Goal: Transaction & Acquisition: Purchase product/service

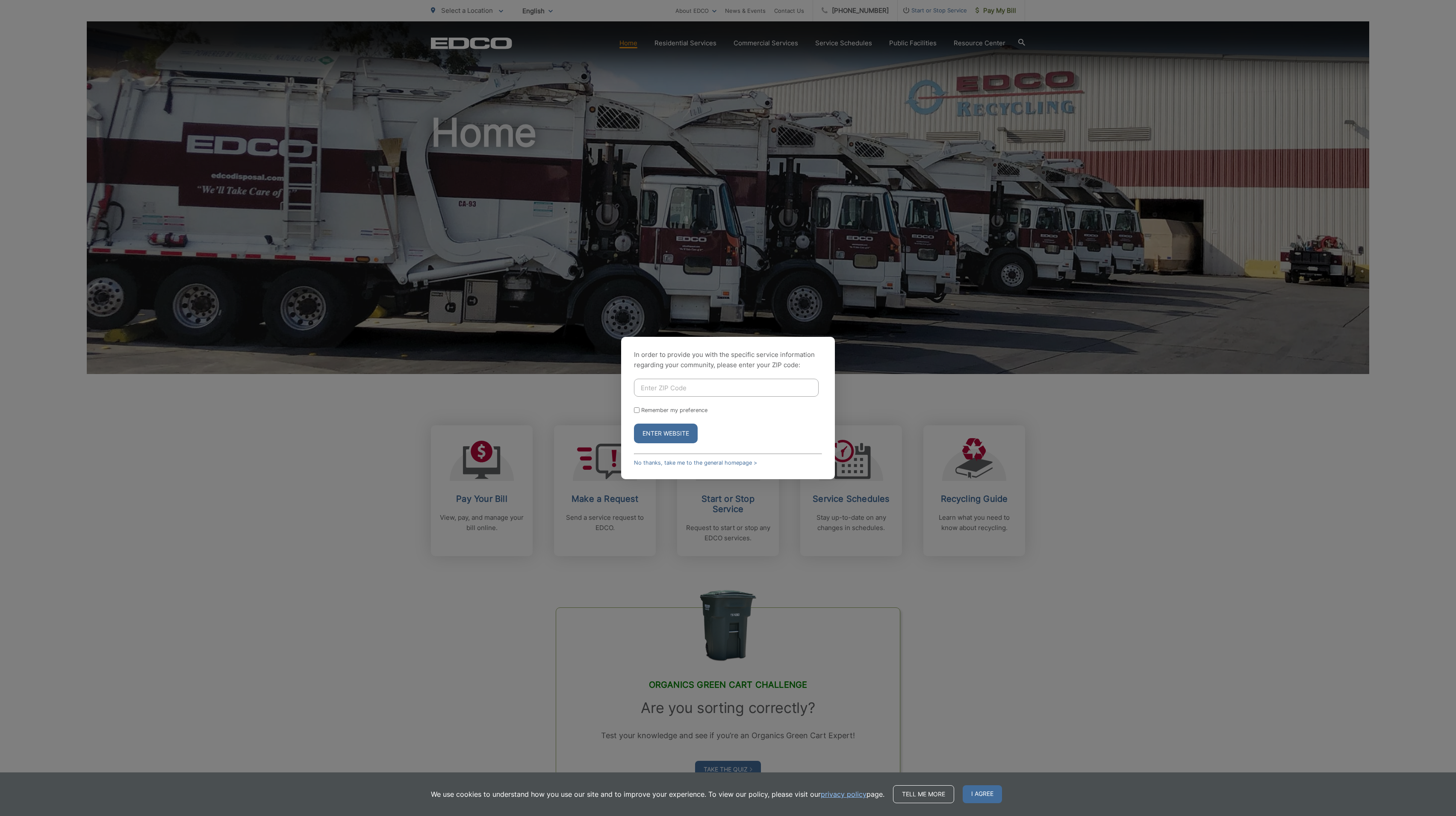
click at [742, 389] on input "Enter ZIP Code" at bounding box center [727, 387] width 185 height 18
type input "92028"
click at [664, 409] on label "Remember my preference" at bounding box center [674, 410] width 66 height 6
click at [639, 409] on input "Remember my preference" at bounding box center [637, 410] width 6 height 6
checkbox input "true"
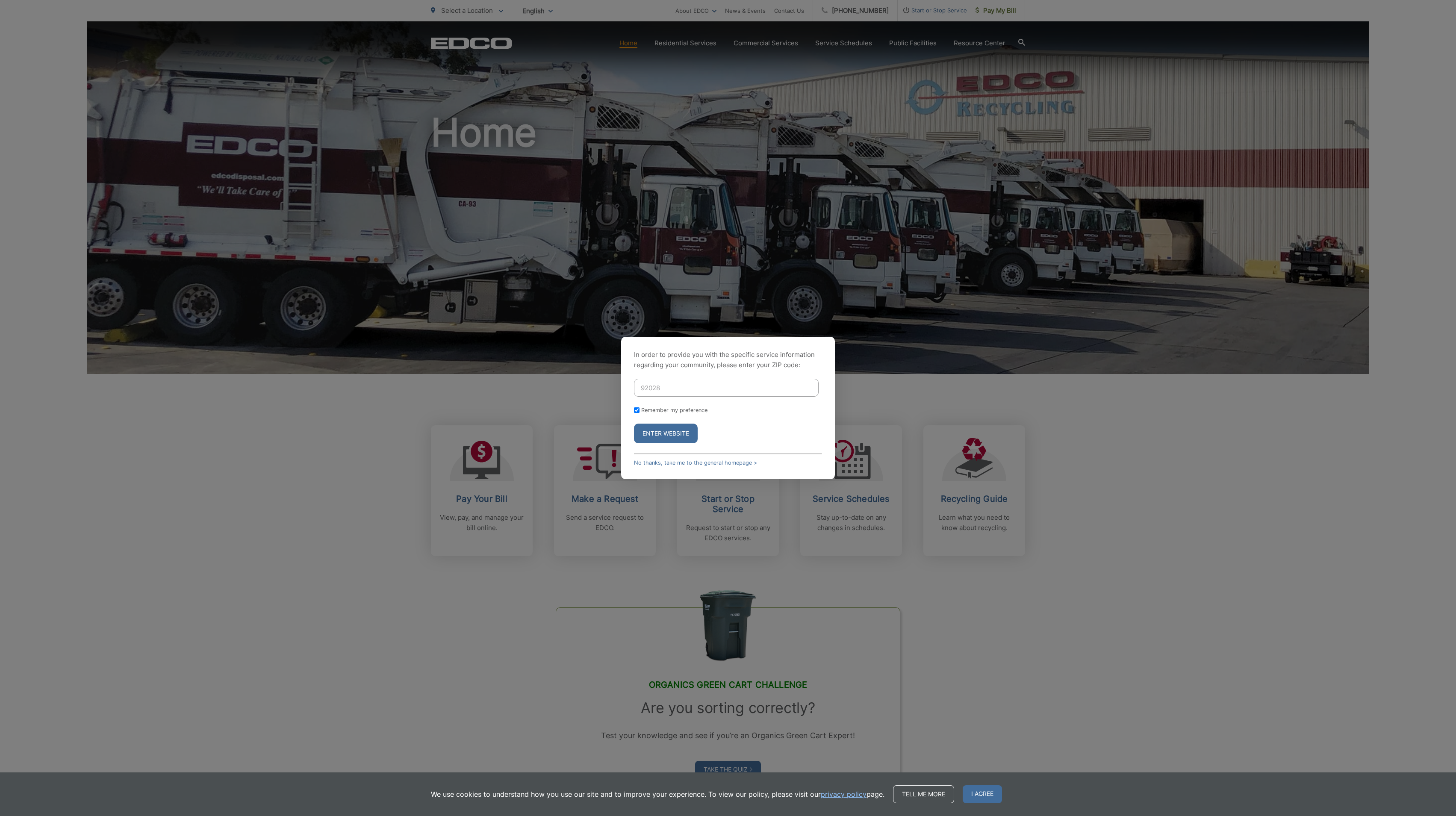
checkbox input "true"
click at [671, 429] on button "Enter Website" at bounding box center [666, 434] width 64 height 20
click at [666, 435] on button "Enter Website" at bounding box center [666, 438] width 64 height 20
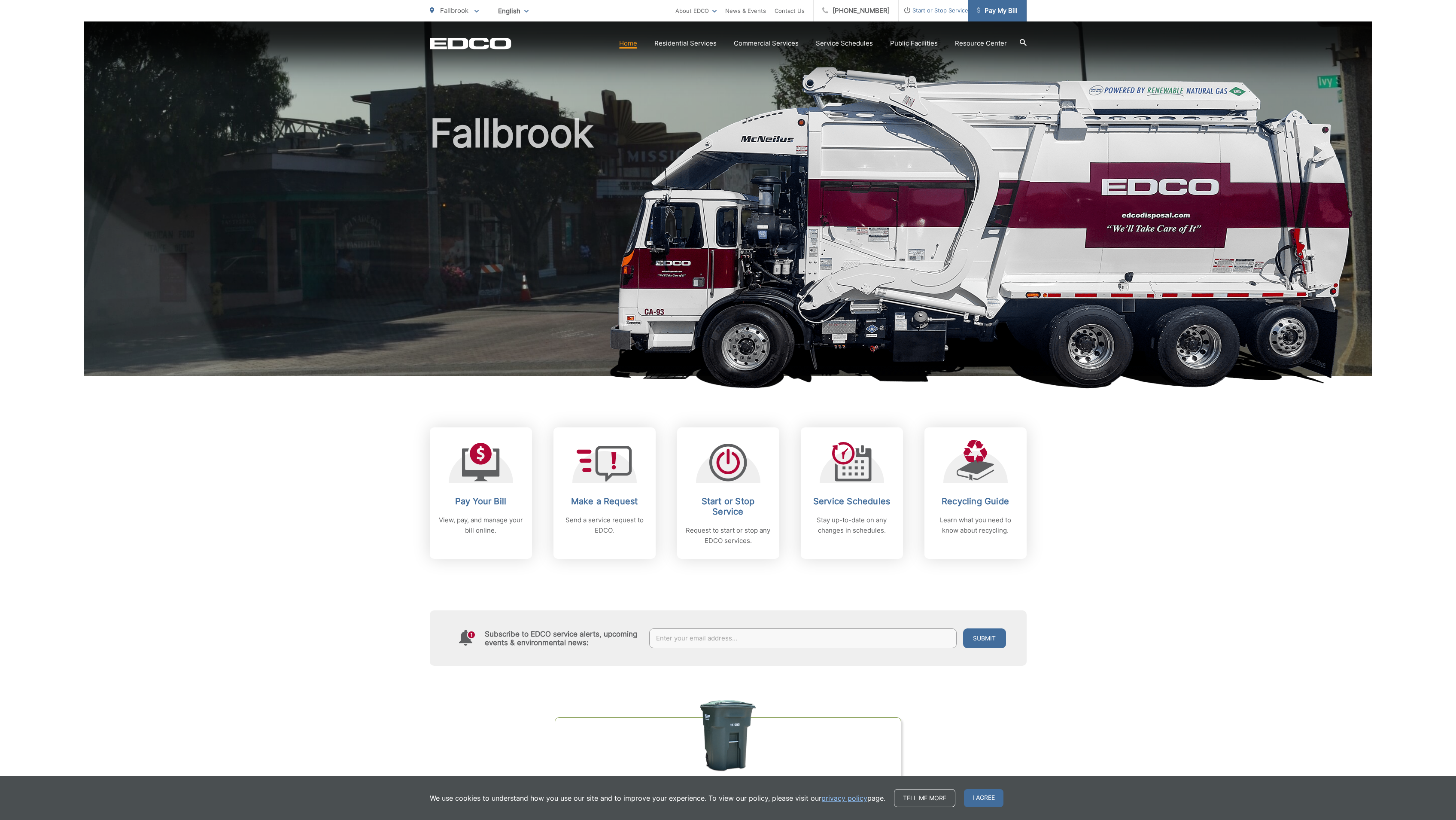
click at [993, 10] on span "Pay My Bill" at bounding box center [997, 11] width 41 height 10
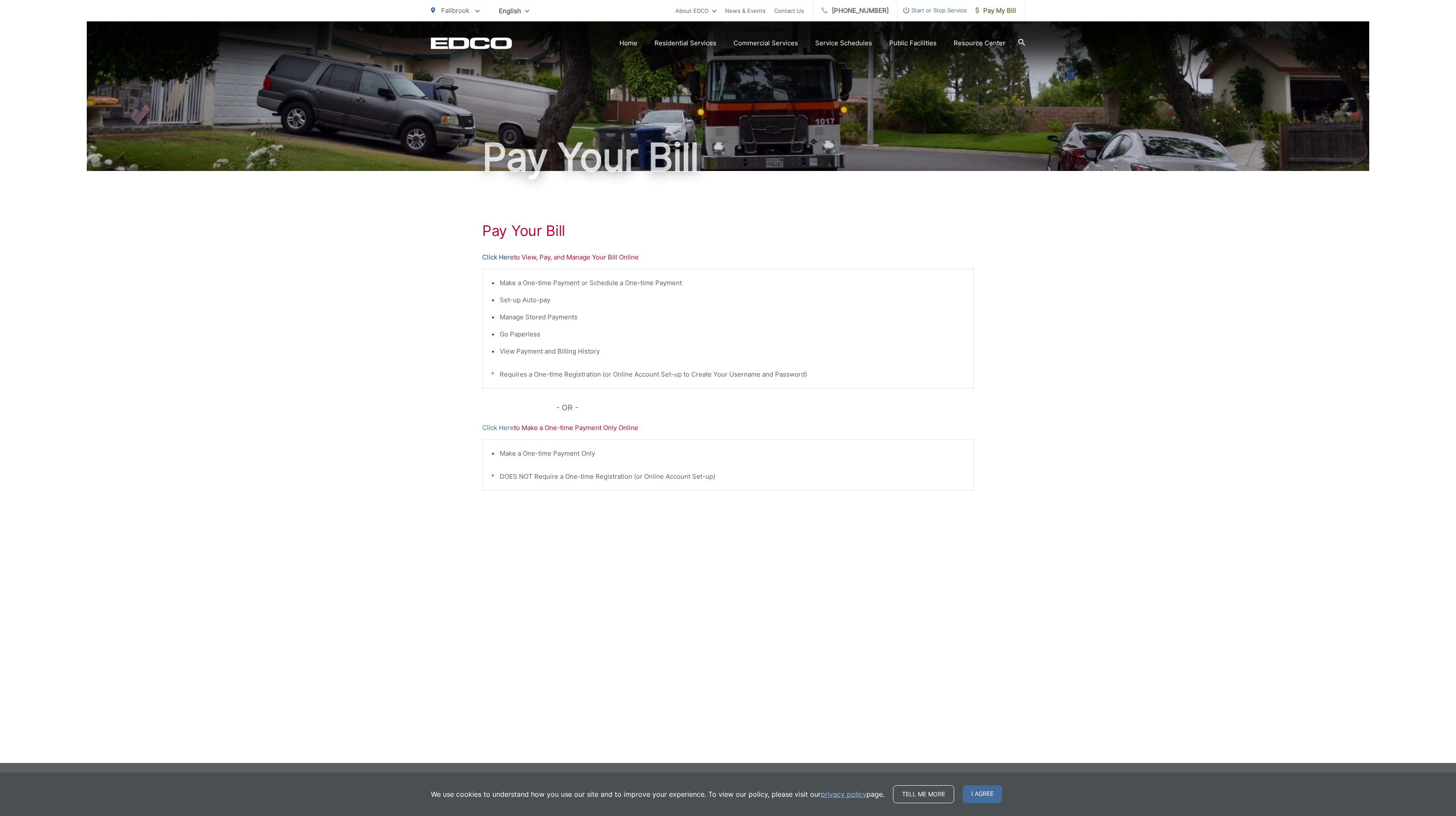
click at [501, 258] on link "Click Here" at bounding box center [498, 257] width 32 height 10
